Goal: Task Accomplishment & Management: Manage account settings

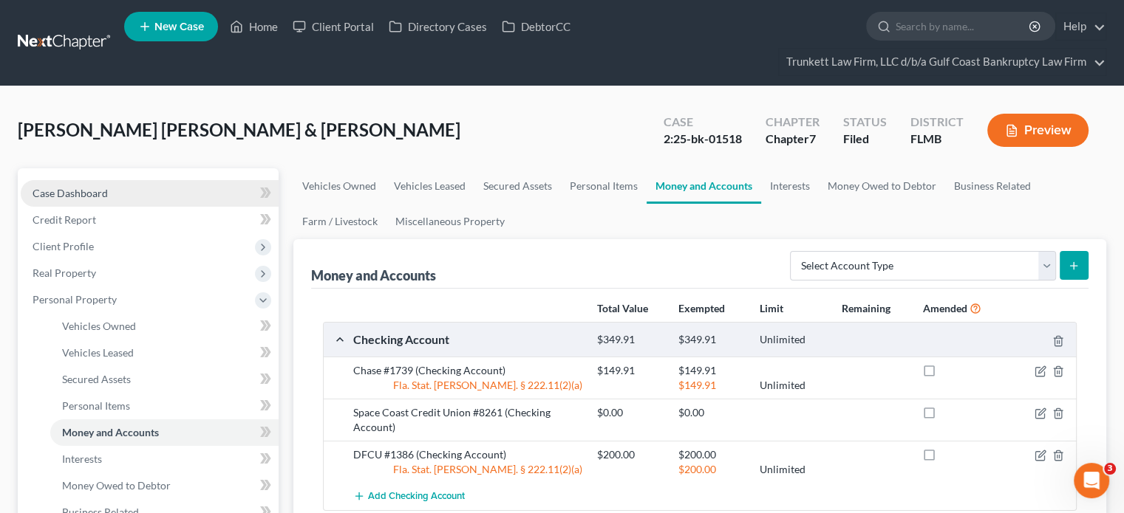
click at [56, 197] on span "Case Dashboard" at bounding box center [70, 193] width 75 height 13
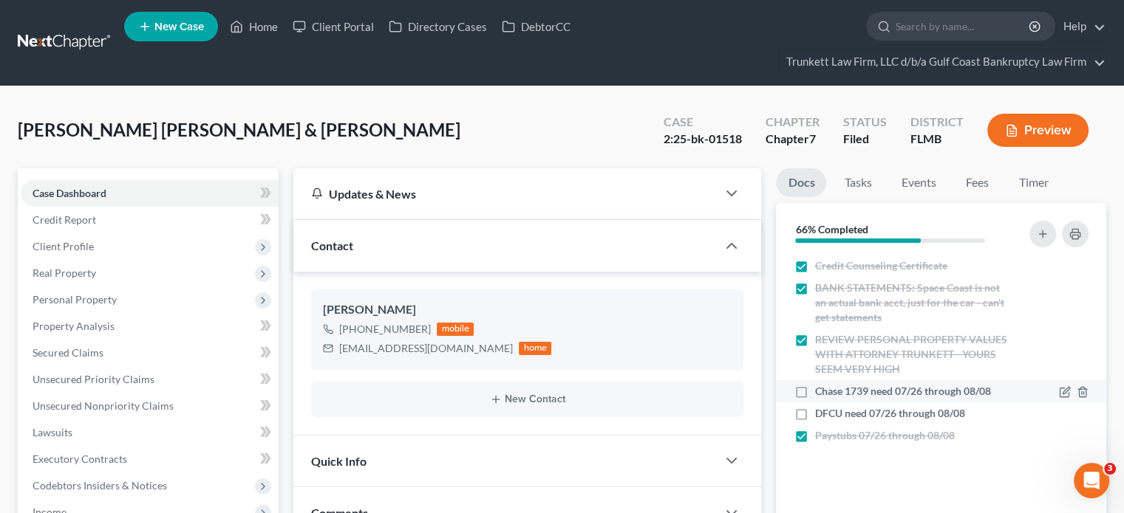
scroll to position [593, 0]
click at [814, 395] on label "Chase 1739 need 07/26 through 08/08" at bounding box center [902, 391] width 176 height 15
click at [820, 394] on input "Chase 1739 need 07/26 through 08/08" at bounding box center [825, 389] width 10 height 10
checkbox input "true"
click at [814, 407] on label "DFCU need 07/26 through 08/08" at bounding box center [889, 413] width 150 height 15
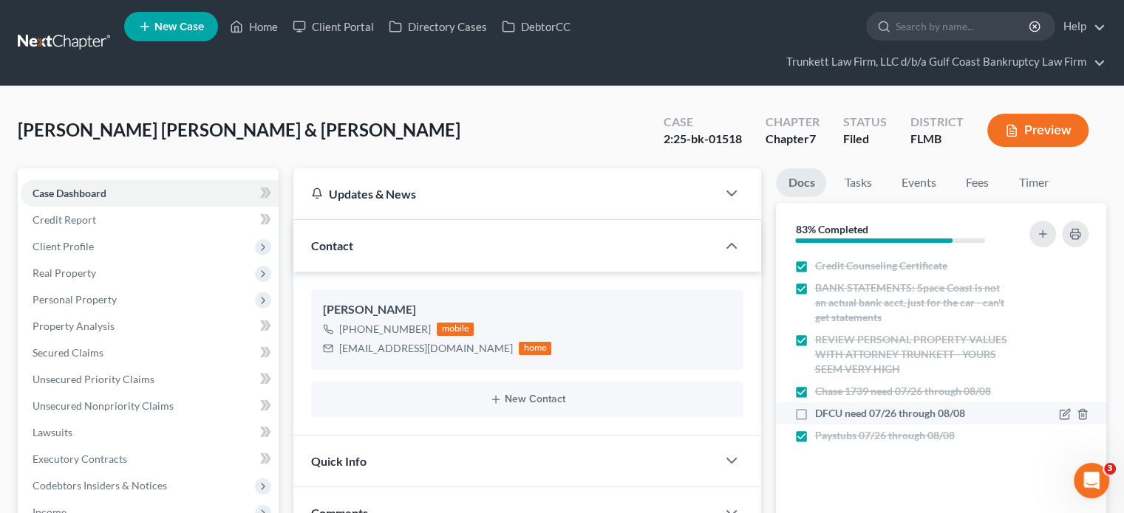
click at [820, 407] on input "DFCU need 07/26 through 08/08" at bounding box center [825, 411] width 10 height 10
checkbox input "true"
click at [849, 191] on link "Tasks" at bounding box center [857, 182] width 51 height 29
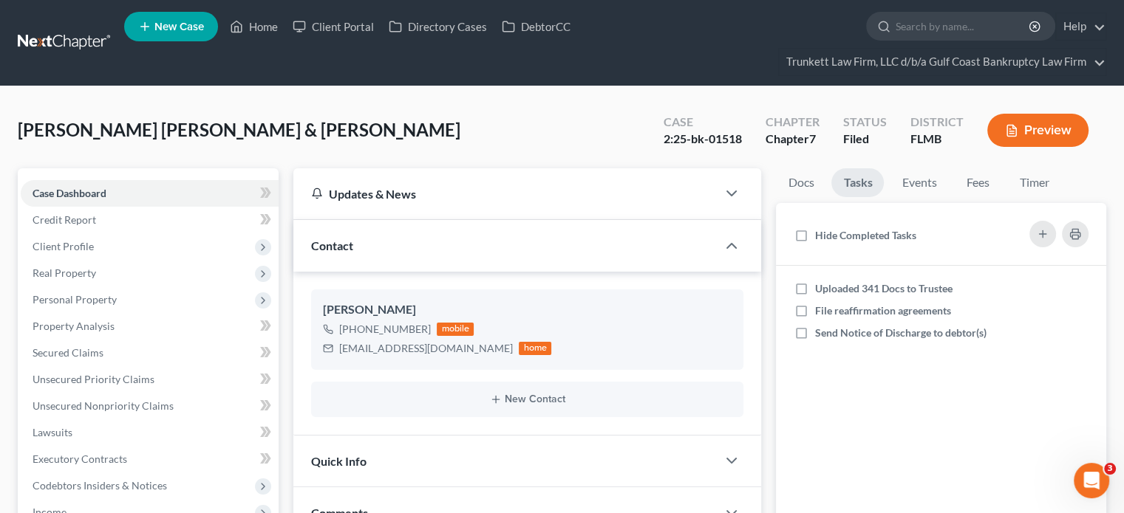
click at [811, 245] on div "Hide Completed Tasks" at bounding box center [941, 234] width 307 height 38
click at [814, 235] on label "Hide Completed Tasks" at bounding box center [864, 235] width 101 height 15
click at [820, 235] on input "Hide Completed Tasks" at bounding box center [825, 233] width 10 height 10
click at [814, 235] on label "Hide Completed Tasks" at bounding box center [864, 235] width 101 height 15
click at [820, 235] on input "Hide Completed Tasks" at bounding box center [825, 233] width 10 height 10
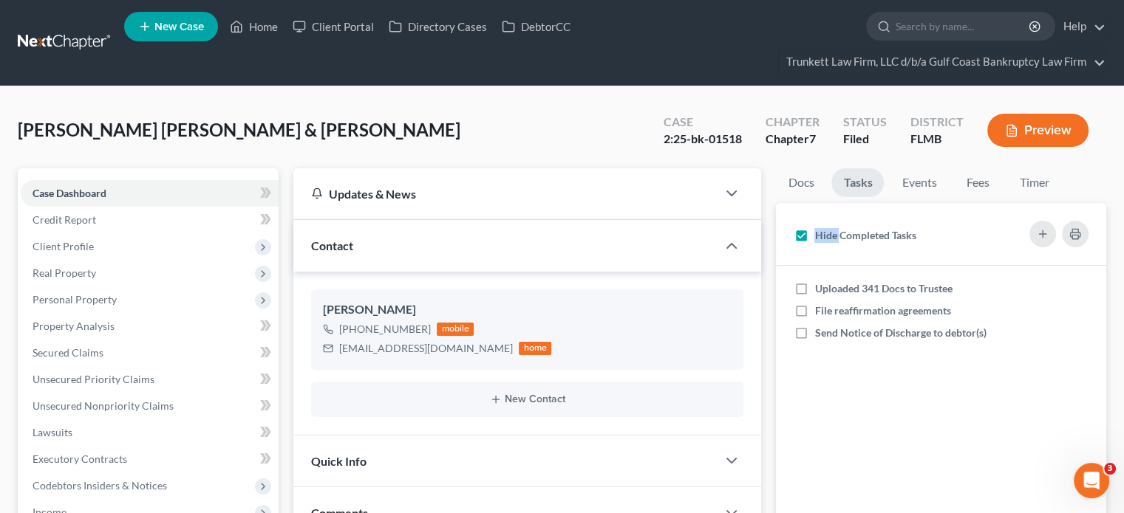
checkbox input "false"
click at [814, 288] on label "Uploaded 341 Docs to Trustee" at bounding box center [888, 288] width 149 height 15
click at [820, 288] on input "Uploaded 341 Docs to Trustee" at bounding box center [825, 286] width 10 height 10
checkbox input "true"
click at [591, 105] on div "[PERSON_NAME] [PERSON_NAME] & [PERSON_NAME] Upgraded Case 2:25-bk-01518 Chapter…" at bounding box center [562, 136] width 1088 height 64
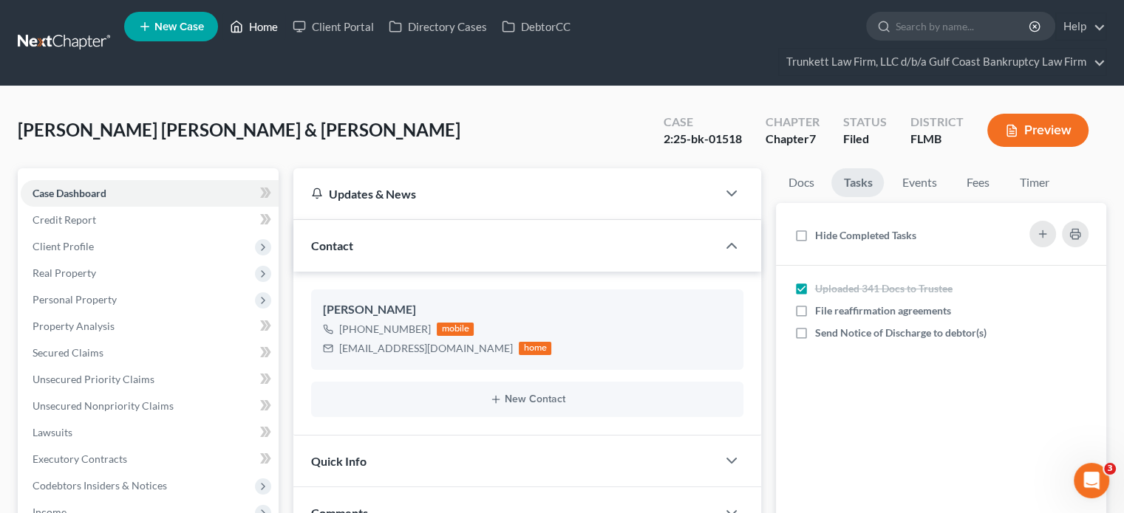
click at [252, 25] on link "Home" at bounding box center [253, 26] width 63 height 27
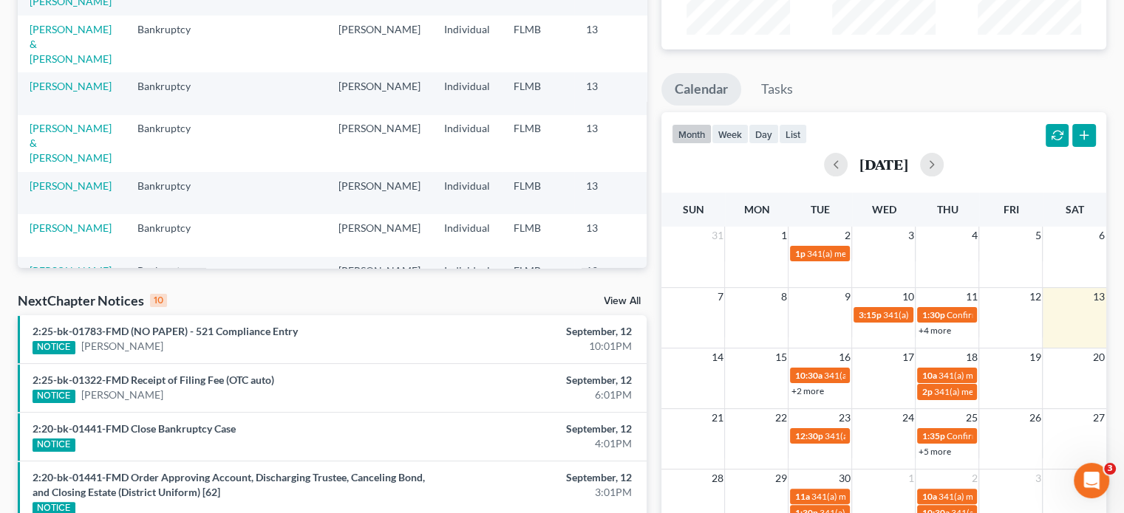
scroll to position [222, 0]
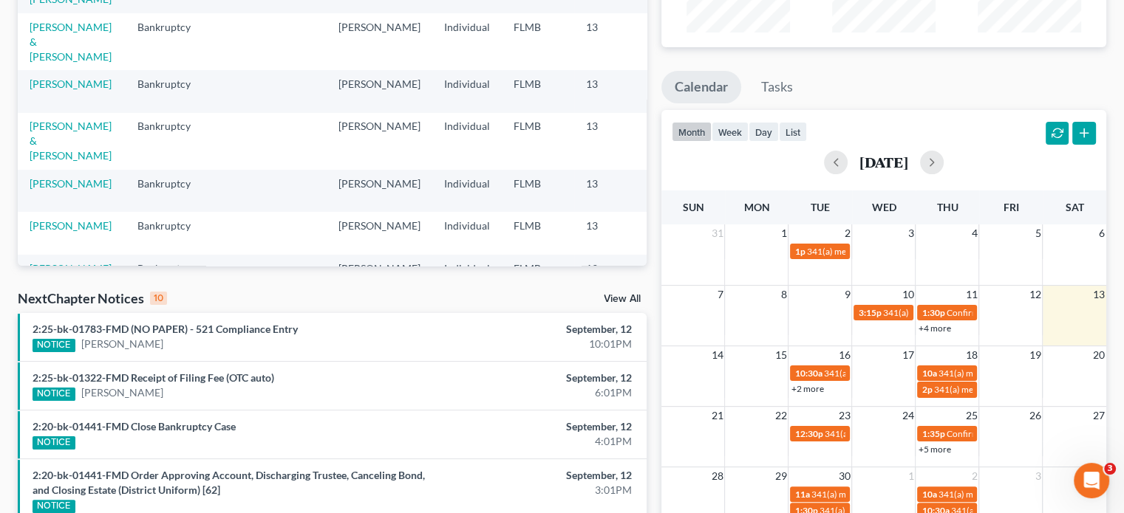
click at [807, 385] on link "+2 more" at bounding box center [807, 388] width 33 height 11
